Goal: Complete application form: Complete application form

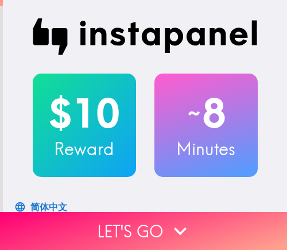
drag, startPoint x: 210, startPoint y: 219, endPoint x: 285, endPoint y: 218, distance: 75.8
click at [210, 219] on button "Let's go" at bounding box center [143, 231] width 287 height 38
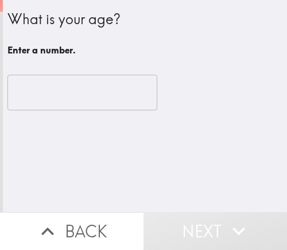
click at [55, 99] on input "number" at bounding box center [82, 93] width 150 height 36
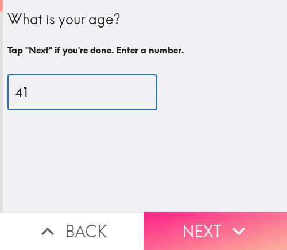
type input "41"
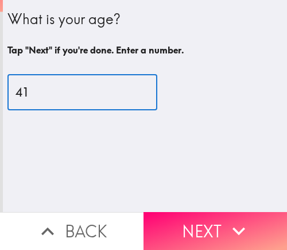
click at [182, 221] on button "Next" at bounding box center [216, 231] width 144 height 38
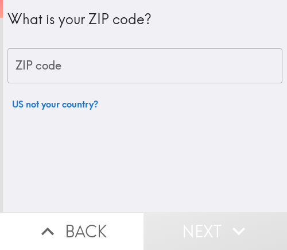
click at [133, 68] on input "ZIP code" at bounding box center [144, 66] width 275 height 36
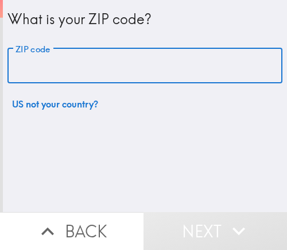
paste input "33610"
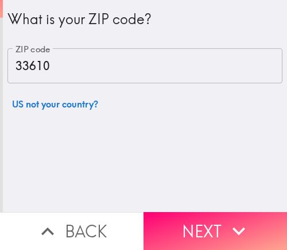
drag, startPoint x: 110, startPoint y: 61, endPoint x: 18, endPoint y: 61, distance: 92.4
click at [7, 61] on input "33610" at bounding box center [144, 66] width 275 height 36
paste input "2811"
type input "32811"
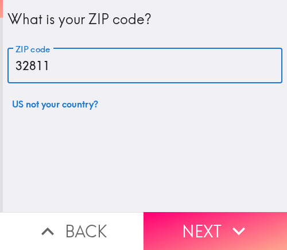
drag, startPoint x: 114, startPoint y: 69, endPoint x: 6, endPoint y: 69, distance: 108.5
click at [7, 69] on input "32811" at bounding box center [144, 66] width 275 height 36
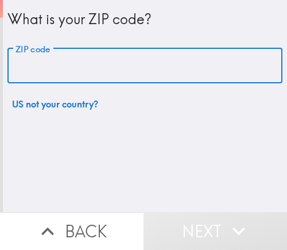
click at [7, 68] on input "ZIP code" at bounding box center [144, 66] width 275 height 36
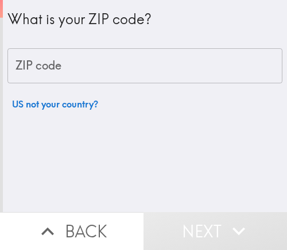
drag, startPoint x: 109, startPoint y: 67, endPoint x: 11, endPoint y: 67, distance: 98.2
click at [11, 67] on input "ZIP code" at bounding box center [144, 66] width 275 height 36
click at [119, 141] on div "What is your ZIP code? ZIP code ZIP code US not your country?" at bounding box center [145, 106] width 284 height 212
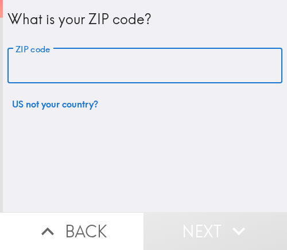
click at [101, 67] on input "ZIP code" at bounding box center [144, 66] width 275 height 36
paste input "32811"
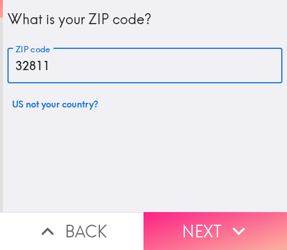
type input "32811"
click at [202, 219] on button "Next" at bounding box center [216, 231] width 144 height 38
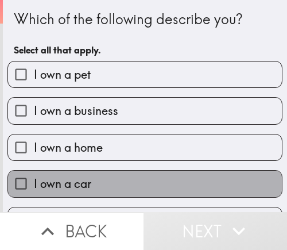
click at [141, 192] on label "I own a car" at bounding box center [145, 184] width 274 height 26
click at [34, 192] on input "I own a car" at bounding box center [21, 184] width 26 height 26
checkbox input "true"
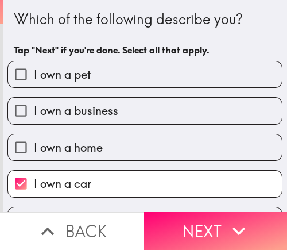
drag, startPoint x: 79, startPoint y: 105, endPoint x: 98, endPoint y: 109, distance: 18.8
click at [79, 105] on span "I own a business" at bounding box center [76, 111] width 84 height 16
click at [34, 105] on input "I own a business" at bounding box center [21, 111] width 26 height 26
checkbox input "true"
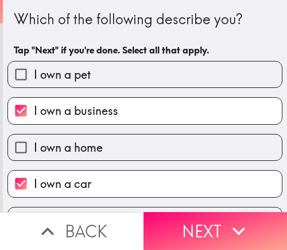
click at [110, 183] on label "I own a car" at bounding box center [145, 184] width 274 height 26
click at [34, 183] on input "I own a car" at bounding box center [21, 184] width 26 height 26
checkbox input "false"
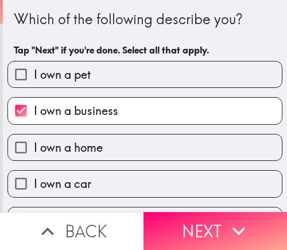
click at [206, 223] on button "Next" at bounding box center [216, 231] width 144 height 38
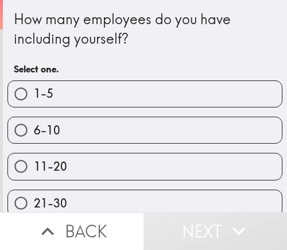
click at [203, 169] on label "11-20" at bounding box center [145, 166] width 274 height 26
click at [34, 169] on input "11-20" at bounding box center [21, 166] width 26 height 26
radio input "true"
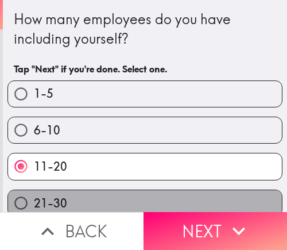
click at [189, 192] on label "21-30" at bounding box center [145, 203] width 274 height 26
click at [34, 192] on input "21-30" at bounding box center [21, 203] width 26 height 26
radio input "true"
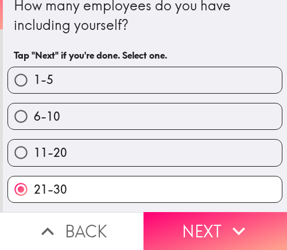
click at [144, 79] on label "1-5" at bounding box center [145, 80] width 274 height 26
click at [34, 79] on input "1-5" at bounding box center [21, 80] width 26 height 26
radio input "true"
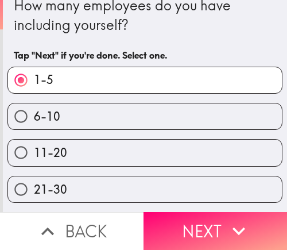
click at [192, 223] on button "Next" at bounding box center [216, 231] width 144 height 38
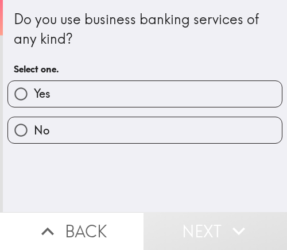
click at [187, 75] on div "Yes" at bounding box center [140, 89] width 284 height 36
click at [212, 214] on button "Next" at bounding box center [216, 231] width 144 height 38
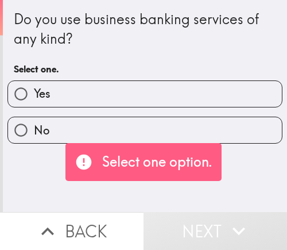
click at [212, 214] on button "Next" at bounding box center [216, 231] width 144 height 38
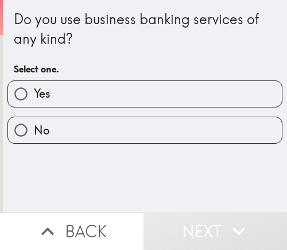
drag, startPoint x: 119, startPoint y: 95, endPoint x: 150, endPoint y: 90, distance: 30.9
click at [119, 95] on label "Yes" at bounding box center [145, 94] width 274 height 26
click at [34, 95] on input "Yes" at bounding box center [21, 94] width 26 height 26
radio input "true"
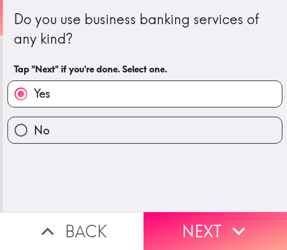
click at [206, 215] on button "Next" at bounding box center [216, 231] width 144 height 38
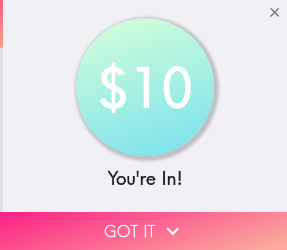
click at [141, 222] on button "Got it" at bounding box center [143, 231] width 287 height 38
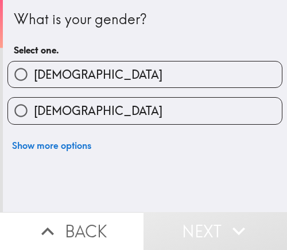
click at [143, 113] on label "[DEMOGRAPHIC_DATA]" at bounding box center [145, 111] width 274 height 26
click at [34, 113] on input "[DEMOGRAPHIC_DATA]" at bounding box center [21, 111] width 26 height 26
radio input "true"
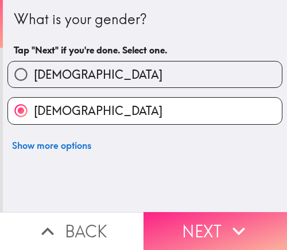
click at [192, 235] on button "Next" at bounding box center [216, 231] width 144 height 38
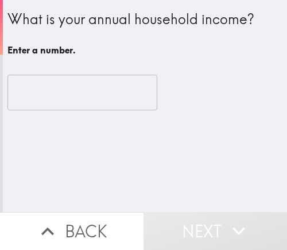
click at [96, 97] on input "number" at bounding box center [82, 93] width 150 height 36
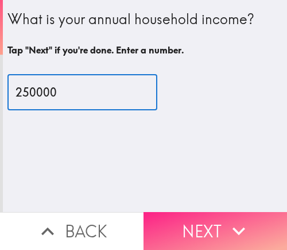
type input "250000"
click at [202, 224] on button "Next" at bounding box center [216, 231] width 144 height 38
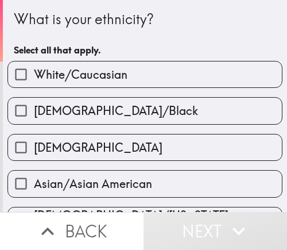
click at [71, 79] on span "White/Caucasian" at bounding box center [81, 75] width 94 height 16
click at [34, 79] on input "White/Caucasian" at bounding box center [21, 74] width 26 height 26
checkbox input "true"
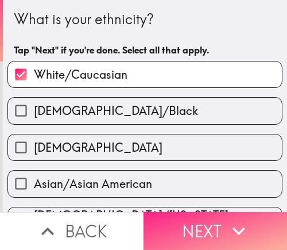
click at [172, 226] on button "Next" at bounding box center [216, 231] width 144 height 38
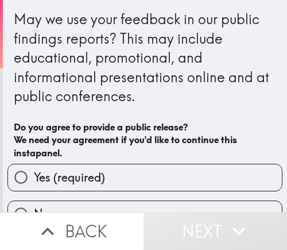
click at [144, 176] on label "Yes (required)" at bounding box center [145, 177] width 274 height 26
click at [34, 176] on input "Yes (required)" at bounding box center [21, 177] width 26 height 26
radio input "true"
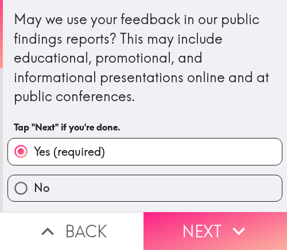
click at [203, 212] on button "Next" at bounding box center [216, 231] width 144 height 38
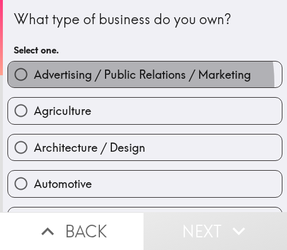
click at [111, 83] on label "Advertising / Public Relations / Marketing" at bounding box center [145, 74] width 274 height 26
click at [34, 83] on input "Advertising / Public Relations / Marketing" at bounding box center [21, 74] width 26 height 26
radio input "true"
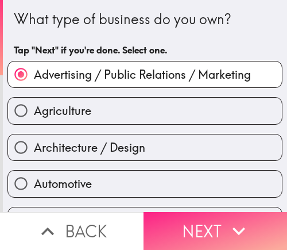
click at [199, 212] on button "Next" at bounding box center [216, 231] width 144 height 38
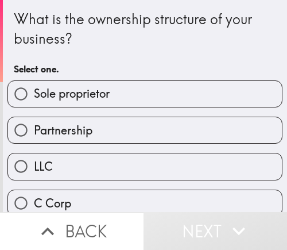
drag, startPoint x: 93, startPoint y: 96, endPoint x: 121, endPoint y: 104, distance: 29.4
click at [93, 96] on span "Sole proprietor" at bounding box center [72, 94] width 76 height 16
click at [34, 96] on input "Sole proprietor" at bounding box center [21, 94] width 26 height 26
radio input "true"
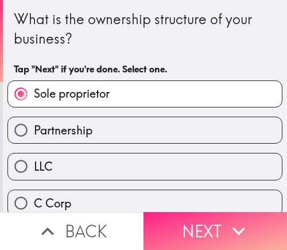
click at [180, 227] on button "Next" at bounding box center [216, 231] width 144 height 38
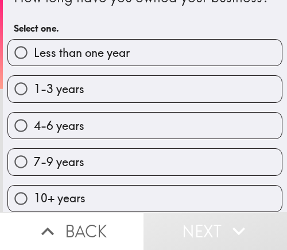
scroll to position [51, 0]
click at [102, 86] on label "1-3 years" at bounding box center [145, 89] width 274 height 26
click at [34, 86] on input "1-3 years" at bounding box center [21, 89] width 26 height 26
radio input "true"
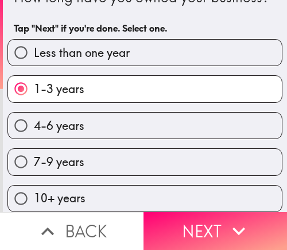
click at [118, 155] on label "7-9 years" at bounding box center [145, 162] width 274 height 26
click at [34, 155] on input "7-9 years" at bounding box center [21, 162] width 26 height 26
radio input "true"
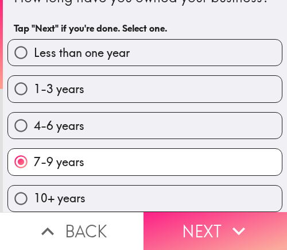
click at [164, 224] on button "Next" at bounding box center [216, 231] width 144 height 38
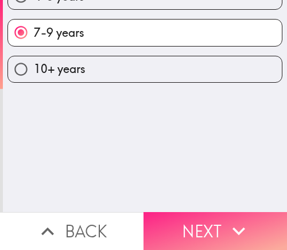
scroll to position [0, 0]
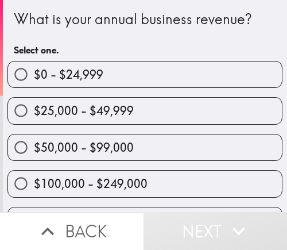
click at [125, 154] on span "$50,000 - $99,000" at bounding box center [84, 148] width 100 height 16
click at [34, 154] on input "$50,000 - $99,000" at bounding box center [21, 147] width 26 height 26
radio input "true"
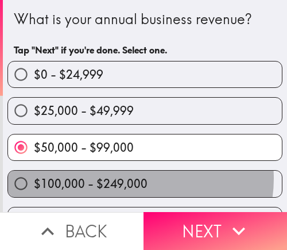
click at [135, 178] on span "$100,000 - $249,000" at bounding box center [91, 184] width 114 height 16
click at [34, 178] on input "$100,000 - $249,000" at bounding box center [21, 184] width 26 height 26
radio input "true"
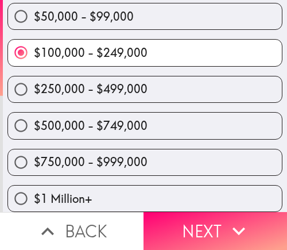
scroll to position [141, 0]
click at [130, 81] on span "$250,000 - $499,000" at bounding box center [91, 89] width 114 height 16
click at [34, 76] on input "$250,000 - $499,000" at bounding box center [21, 89] width 26 height 26
radio input "true"
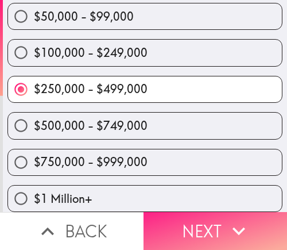
click at [184, 221] on button "Next" at bounding box center [216, 231] width 144 height 38
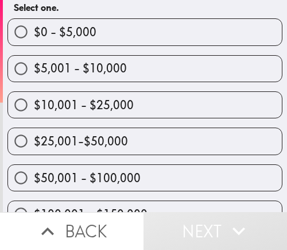
scroll to position [79, 0]
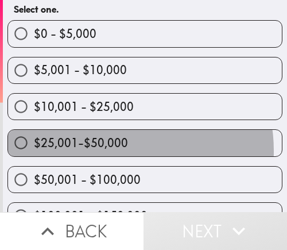
click at [110, 150] on span "$25,001-$50,000" at bounding box center [81, 143] width 94 height 16
click at [34, 150] on input "$25,001-$50,000" at bounding box center [21, 143] width 26 height 26
radio input "true"
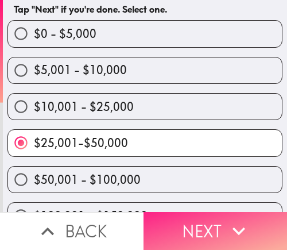
click at [187, 227] on button "Next" at bounding box center [216, 231] width 144 height 38
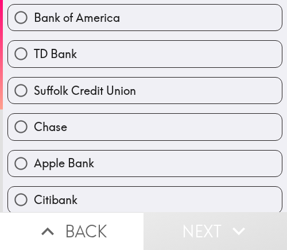
scroll to position [115, 0]
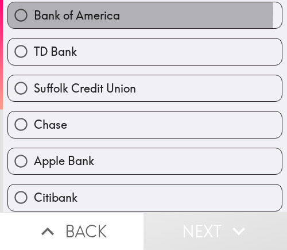
click at [60, 13] on span "Bank of America" at bounding box center [77, 15] width 86 height 16
click at [34, 13] on input "Bank of America" at bounding box center [21, 15] width 26 height 26
radio input "true"
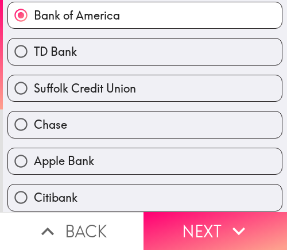
drag, startPoint x: 95, startPoint y: 120, endPoint x: 75, endPoint y: 129, distance: 22.1
click at [95, 120] on label "Chase" at bounding box center [145, 124] width 274 height 26
click at [34, 120] on input "Chase" at bounding box center [21, 124] width 26 height 26
radio input "true"
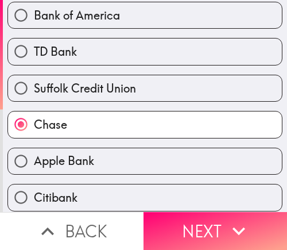
click at [61, 135] on label "Chase" at bounding box center [145, 124] width 274 height 26
click at [34, 135] on input "Chase" at bounding box center [21, 124] width 26 height 26
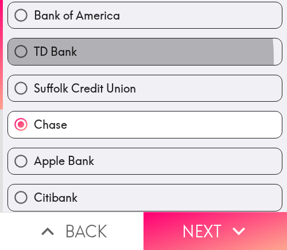
click at [72, 58] on span "TD Bank" at bounding box center [55, 52] width 43 height 16
click at [34, 58] on input "TD Bank" at bounding box center [21, 51] width 26 height 26
radio input "true"
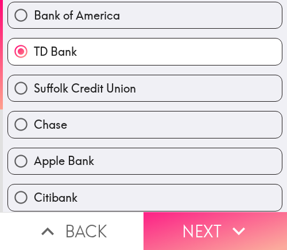
click at [197, 219] on button "Next" at bounding box center [216, 231] width 144 height 38
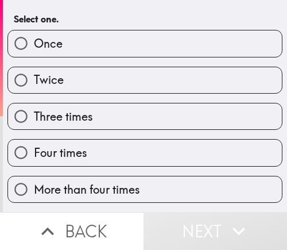
scroll to position [49, 0]
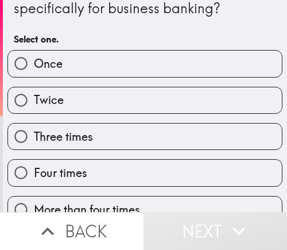
click at [101, 99] on label "Twice" at bounding box center [145, 100] width 274 height 26
click at [34, 99] on input "Twice" at bounding box center [21, 100] width 26 height 26
radio input "true"
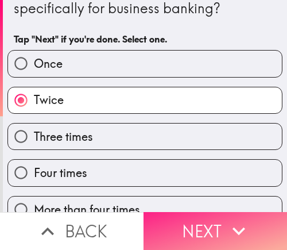
click at [186, 216] on button "Next" at bounding box center [216, 231] width 144 height 38
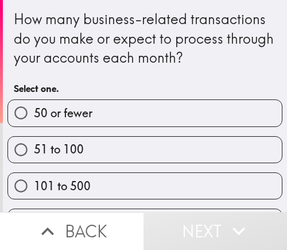
click at [146, 142] on label "51 to 100" at bounding box center [145, 150] width 274 height 26
click at [34, 142] on input "51 to 100" at bounding box center [21, 150] width 26 height 26
radio input "true"
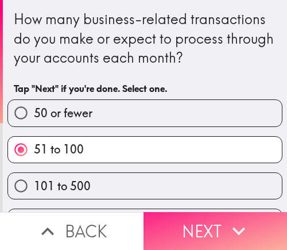
click at [193, 222] on button "Next" at bounding box center [216, 231] width 144 height 38
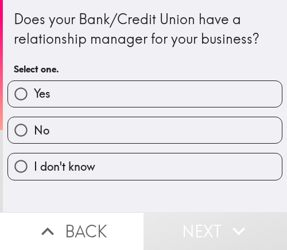
click at [140, 91] on label "Yes" at bounding box center [145, 94] width 274 height 26
click at [34, 91] on input "Yes" at bounding box center [21, 94] width 26 height 26
radio input "true"
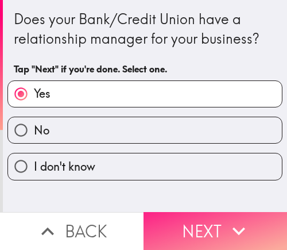
click at [208, 226] on button "Next" at bounding box center [216, 231] width 144 height 38
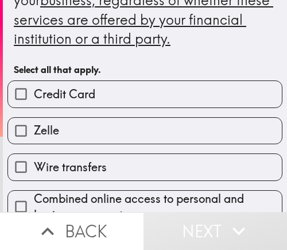
drag, startPoint x: 72, startPoint y: 98, endPoint x: 71, endPoint y: 110, distance: 12.1
click at [72, 99] on span "Credit Card" at bounding box center [64, 94] width 61 height 16
click at [34, 99] on input "Credit Card" at bounding box center [21, 94] width 26 height 26
checkbox input "true"
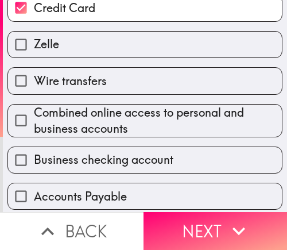
scroll to position [287, 0]
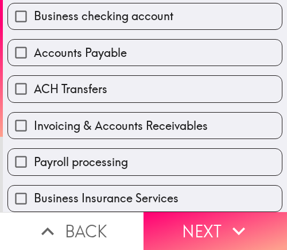
click at [96, 119] on span "Invoicing & Accounts Receivables" at bounding box center [121, 126] width 174 height 16
click at [34, 119] on input "Invoicing & Accounts Receivables" at bounding box center [21, 126] width 26 height 26
checkbox input "true"
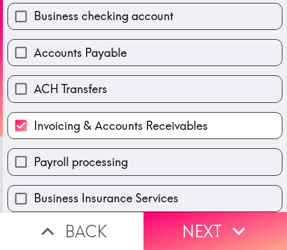
drag, startPoint x: 93, startPoint y: 75, endPoint x: 95, endPoint y: 63, distance: 11.7
click at [93, 74] on div "ACH Transfers" at bounding box center [140, 84] width 284 height 36
click at [102, 49] on span "Accounts Payable" at bounding box center [80, 53] width 93 height 16
click at [34, 49] on input "Accounts Payable" at bounding box center [21, 53] width 26 height 26
checkbox input "true"
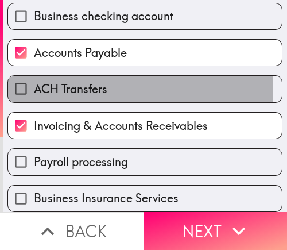
click at [112, 88] on label "ACH Transfers" at bounding box center [145, 89] width 274 height 26
click at [34, 88] on input "ACH Transfers" at bounding box center [21, 89] width 26 height 26
checkbox input "true"
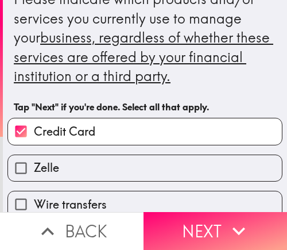
scroll to position [0, 0]
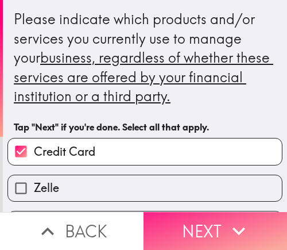
click at [215, 223] on button "Next" at bounding box center [216, 231] width 144 height 38
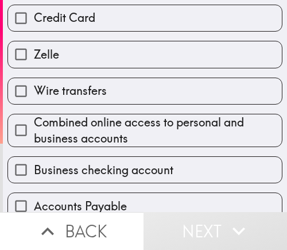
scroll to position [115, 0]
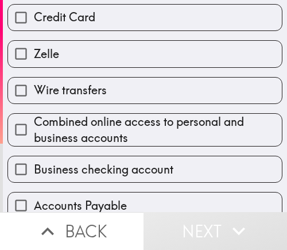
click at [111, 107] on div "Combined online access to personal and business accounts" at bounding box center [140, 125] width 284 height 42
click at [105, 63] on label "Zelle" at bounding box center [145, 54] width 274 height 26
click at [34, 63] on input "Zelle" at bounding box center [21, 54] width 26 height 26
checkbox input "true"
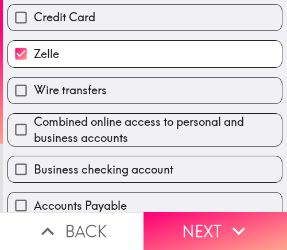
click at [110, 95] on label "Wire transfers" at bounding box center [145, 91] width 274 height 26
click at [34, 95] on input "Wire transfers" at bounding box center [21, 91] width 26 height 26
checkbox input "true"
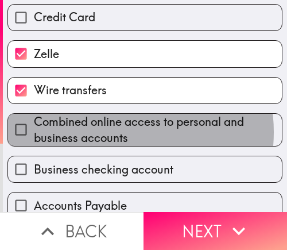
click at [104, 132] on span "Combined online access to personal and business accounts" at bounding box center [158, 130] width 248 height 32
click at [34, 132] on input "Combined online access to personal and business accounts" at bounding box center [21, 130] width 26 height 26
checkbox input "true"
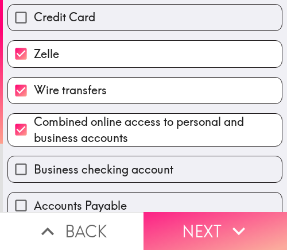
click at [170, 212] on button "Next" at bounding box center [216, 231] width 144 height 38
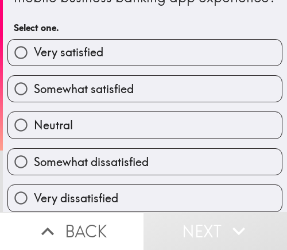
scroll to position [70, 0]
click at [111, 83] on span "Somewhat satisfied" at bounding box center [84, 89] width 100 height 16
click at [34, 83] on input "Somewhat satisfied" at bounding box center [21, 89] width 26 height 26
radio input "true"
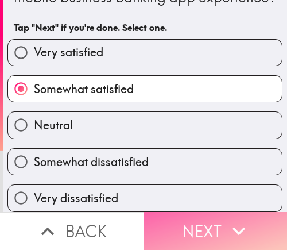
click at [196, 226] on button "Next" at bounding box center [216, 231] width 144 height 38
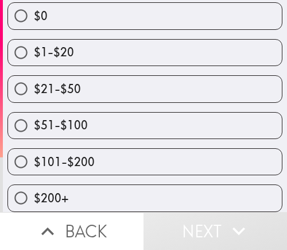
scroll to position [164, 0]
click at [88, 91] on label "$21-$50" at bounding box center [145, 89] width 274 height 26
click at [34, 91] on input "$21-$50" at bounding box center [21, 89] width 26 height 26
radio input "true"
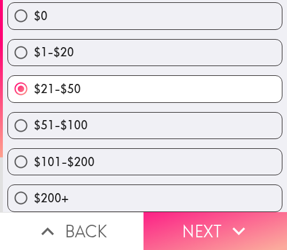
click at [192, 223] on button "Next" at bounding box center [216, 231] width 144 height 38
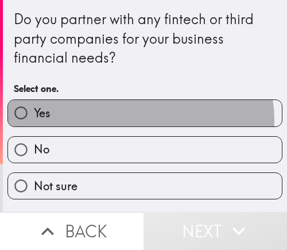
click at [131, 121] on label "Yes" at bounding box center [145, 113] width 274 height 26
click at [34, 121] on input "Yes" at bounding box center [21, 113] width 26 height 26
radio input "true"
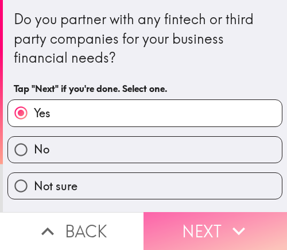
click at [188, 226] on button "Next" at bounding box center [216, 231] width 144 height 38
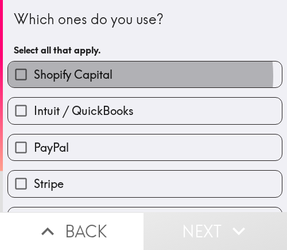
click at [125, 76] on label "Shopify Capital" at bounding box center [145, 74] width 274 height 26
click at [34, 76] on input "Shopify Capital" at bounding box center [21, 74] width 26 height 26
checkbox input "true"
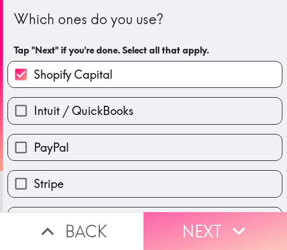
click at [190, 233] on button "Next" at bounding box center [216, 231] width 144 height 38
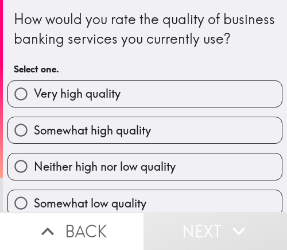
click at [115, 138] on span "Somewhat high quality" at bounding box center [92, 130] width 117 height 16
click at [34, 143] on input "Somewhat high quality" at bounding box center [21, 130] width 26 height 26
radio input "true"
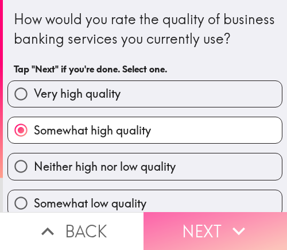
click at [191, 227] on button "Next" at bounding box center [216, 231] width 144 height 38
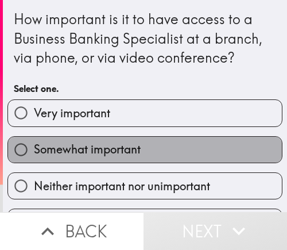
click at [149, 148] on label "Somewhat important" at bounding box center [145, 150] width 274 height 26
click at [34, 148] on input "Somewhat important" at bounding box center [21, 150] width 26 height 26
radio input "true"
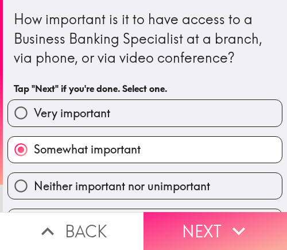
click at [181, 224] on button "Next" at bounding box center [216, 231] width 144 height 38
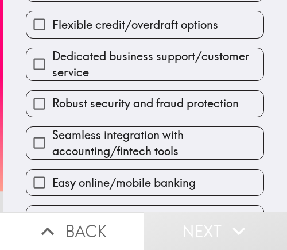
click at [121, 58] on span "Dedicated business support/customer service" at bounding box center [157, 64] width 211 height 32
click at [52, 58] on input "Dedicated business support/customer service" at bounding box center [39, 64] width 26 height 26
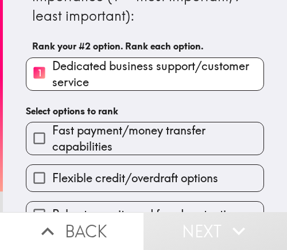
scroll to position [115, 0]
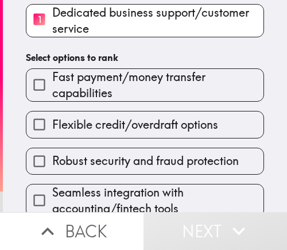
click at [125, 150] on label "Robust security and fraud protection" at bounding box center [144, 161] width 237 height 26
click at [52, 150] on input "Robust security and fraud protection" at bounding box center [39, 161] width 26 height 26
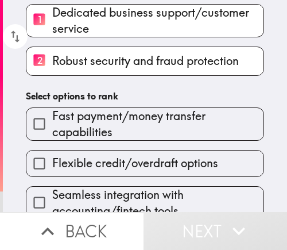
click at [108, 110] on span "Fast payment/money transfer capabilities" at bounding box center [157, 124] width 211 height 32
click at [52, 111] on input "Fast payment/money transfer capabilities" at bounding box center [39, 124] width 26 height 26
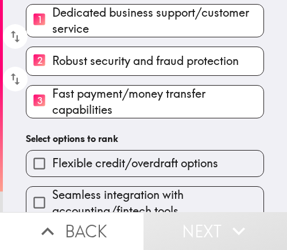
drag, startPoint x: 111, startPoint y: 132, endPoint x: 111, endPoint y: 162, distance: 30.4
click at [111, 142] on div "Please rank the following business banking features in order of importance (1 =…" at bounding box center [145, 88] width 284 height 407
click at [111, 162] on span "Flexible credit/overdraft options" at bounding box center [135, 163] width 166 height 16
click at [52, 162] on input "Flexible credit/overdraft options" at bounding box center [39, 163] width 26 height 26
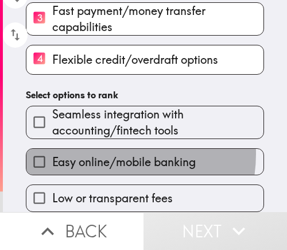
drag, startPoint x: 103, startPoint y: 145, endPoint x: 102, endPoint y: 180, distance: 35.0
click at [102, 154] on span "Easy online/mobile banking" at bounding box center [124, 162] width 144 height 16
click at [52, 149] on input "Easy online/mobile banking" at bounding box center [39, 162] width 26 height 26
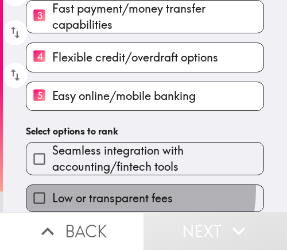
click at [102, 185] on label "Low or transparent fees" at bounding box center [144, 198] width 237 height 26
click at [52, 185] on input "Low or transparent fees" at bounding box center [39, 198] width 26 height 26
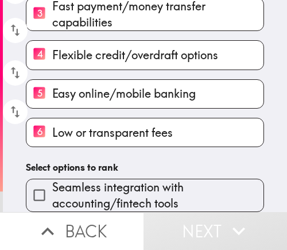
click at [91, 186] on span "Seamless integration with accounting/fintech tools" at bounding box center [157, 195] width 211 height 32
click at [52, 186] on input "Seamless integration with accounting/fintech tools" at bounding box center [39, 195] width 26 height 26
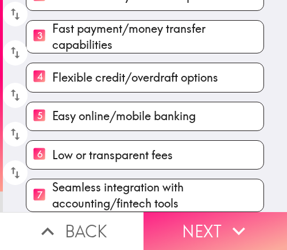
scroll to position [203, 0]
click at [238, 230] on icon "button" at bounding box center [238, 230] width 25 height 25
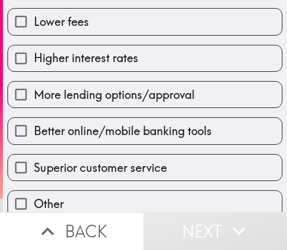
click at [75, 148] on div "Superior customer service" at bounding box center [140, 163] width 284 height 36
click at [78, 108] on div "Better online/mobile banking tools" at bounding box center [140, 126] width 284 height 36
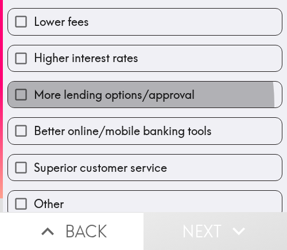
drag, startPoint x: 80, startPoint y: 104, endPoint x: 80, endPoint y: 113, distance: 8.0
click at [80, 106] on label "More lending options/approval" at bounding box center [145, 95] width 274 height 26
click at [34, 106] on input "More lending options/approval" at bounding box center [21, 95] width 26 height 26
checkbox input "true"
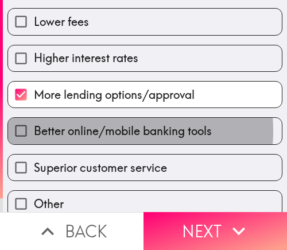
click at [78, 130] on span "Better online/mobile banking tools" at bounding box center [123, 131] width 178 height 16
click at [34, 130] on input "Better online/mobile banking tools" at bounding box center [21, 131] width 26 height 26
checkbox input "true"
click at [78, 154] on div "Superior customer service" at bounding box center [140, 163] width 284 height 36
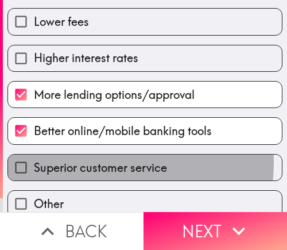
drag, startPoint x: 79, startPoint y: 162, endPoint x: 162, endPoint y: 189, distance: 88.2
click at [80, 163] on span "Superior customer service" at bounding box center [100, 168] width 133 height 16
click at [34, 163] on input "Superior customer service" at bounding box center [21, 167] width 26 height 26
checkbox input "true"
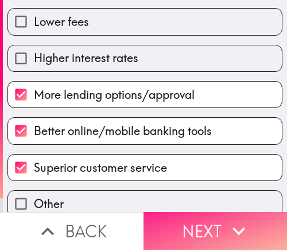
drag, startPoint x: 165, startPoint y: 201, endPoint x: 167, endPoint y: 212, distance: 11.0
click at [166, 208] on div "Thinking about your business banking relationship with your financial instituti…" at bounding box center [143, 125] width 287 height 250
click at [179, 226] on button "Next" at bounding box center [216, 231] width 144 height 38
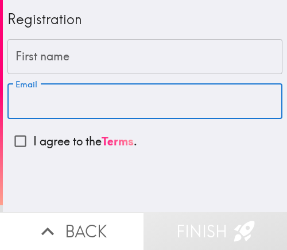
click at [106, 102] on input "Email" at bounding box center [144, 101] width 275 height 36
click at [18, 100] on input "Email" at bounding box center [144, 101] width 275 height 36
paste input "3U6_L5m_atQ"
type input "3U6_L5m_atQ"
click at [117, 53] on input "First name" at bounding box center [144, 57] width 275 height 36
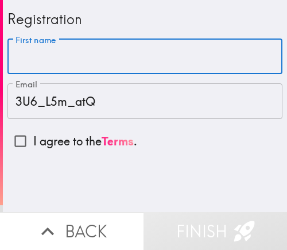
paste input "[PERSON_NAME]"
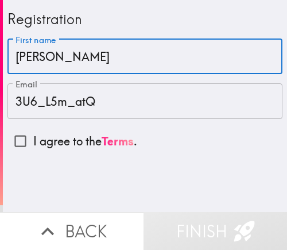
type input "[PERSON_NAME]"
click at [57, 149] on p "I agree to the Terms ." at bounding box center [85, 141] width 104 height 16
click at [33, 149] on input "I agree to the Terms ." at bounding box center [20, 141] width 26 height 26
checkbox input "true"
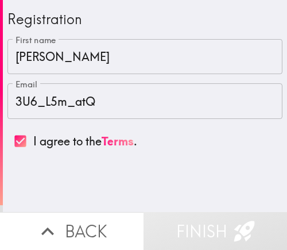
click at [191, 220] on button "Finish" at bounding box center [216, 231] width 144 height 38
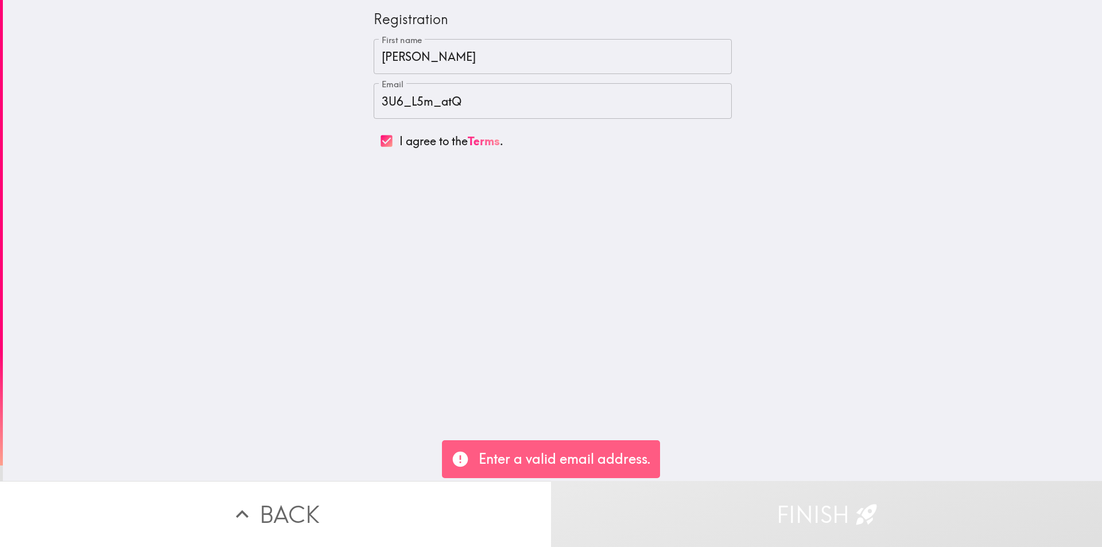
drag, startPoint x: 487, startPoint y: 98, endPoint x: 264, endPoint y: 103, distance: 223.4
click at [264, 103] on div "Registration First name [PERSON_NAME] First name Email 3U6_L5m_atQ Email I agre…" at bounding box center [552, 240] width 1099 height 481
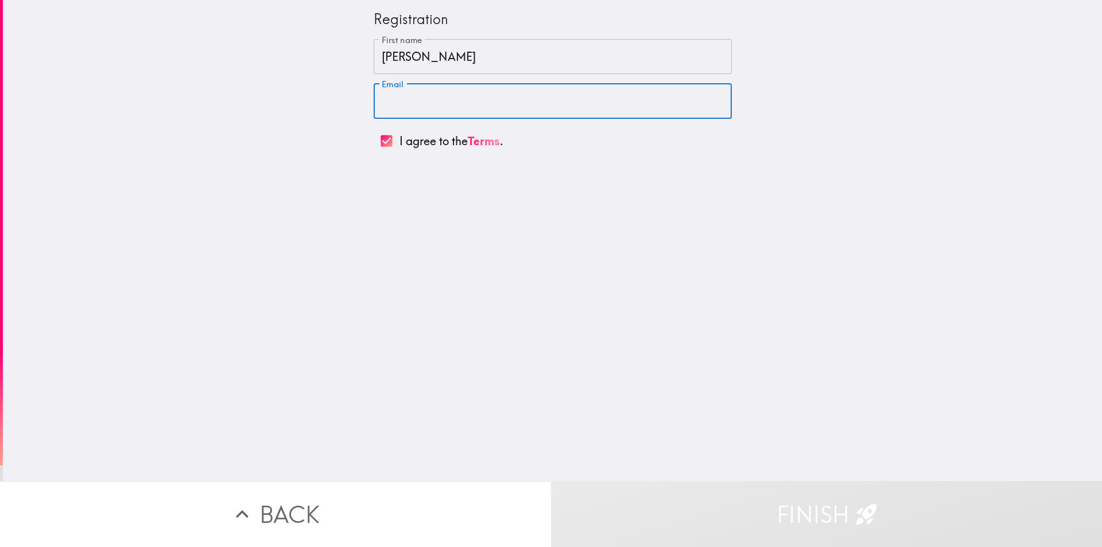
click at [286, 106] on input "Email" at bounding box center [553, 101] width 358 height 36
paste input "[EMAIL_ADDRESS][DOMAIN_NAME]"
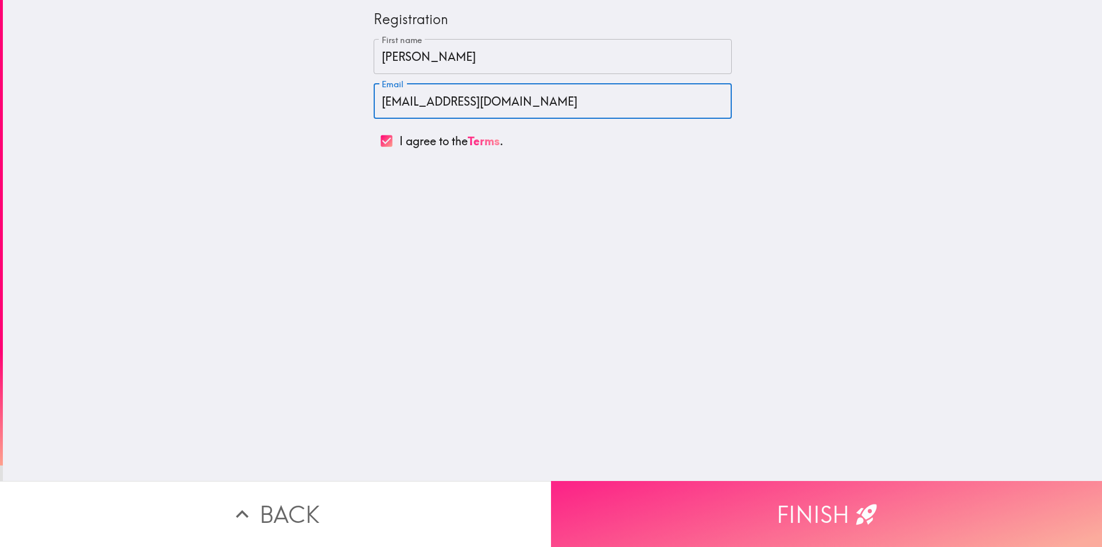
type input "[EMAIL_ADDRESS][DOMAIN_NAME]"
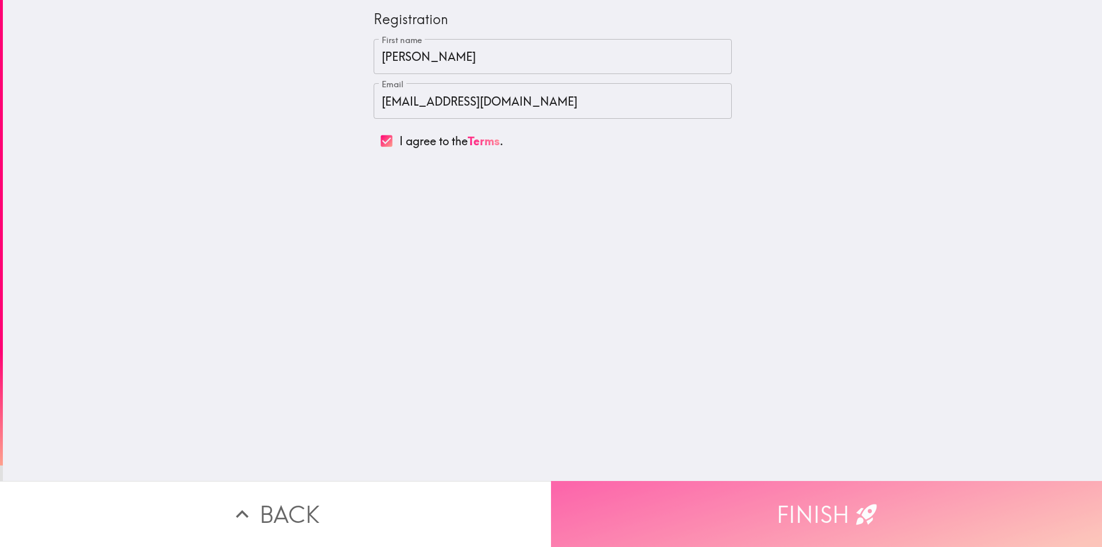
click at [286, 249] on button "Finish" at bounding box center [826, 514] width 551 height 66
